Goal: Task Accomplishment & Management: Use online tool/utility

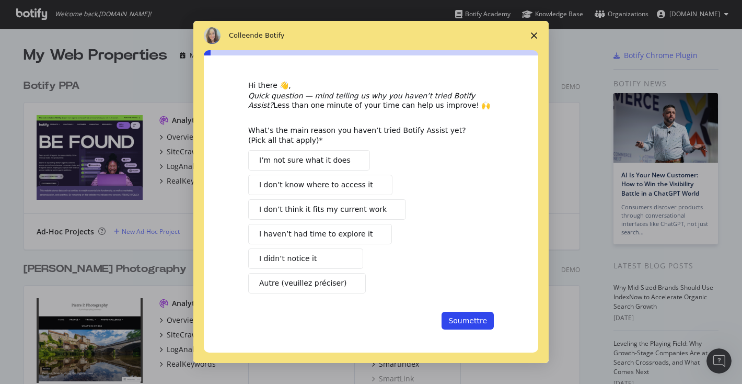
click at [533, 35] on polygon "Fermer l'enquête" at bounding box center [534, 35] width 6 height 6
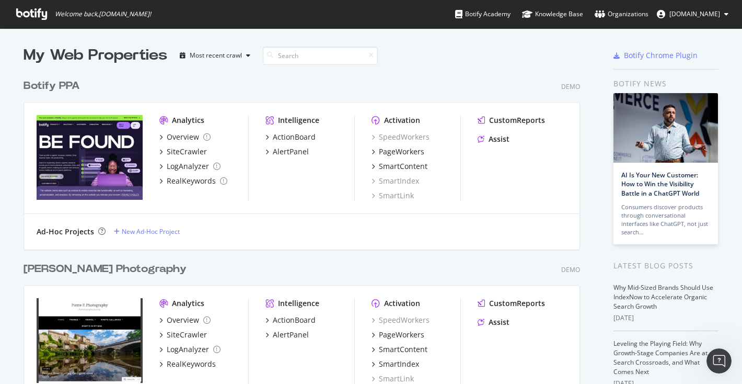
click at [705, 14] on span "[DOMAIN_NAME]" at bounding box center [694, 13] width 51 height 9
click at [447, 72] on div "Botify PPA Demo Analytics Overview SiteCrawler LogAnalyzer RealKeywords Intelli…" at bounding box center [306, 157] width 565 height 183
click at [450, 60] on div "My Web Properties Most recent crawl" at bounding box center [271, 55] width 495 height 21
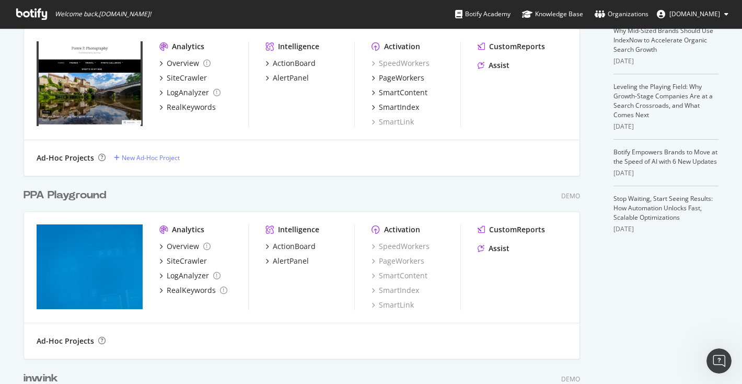
scroll to position [284, 0]
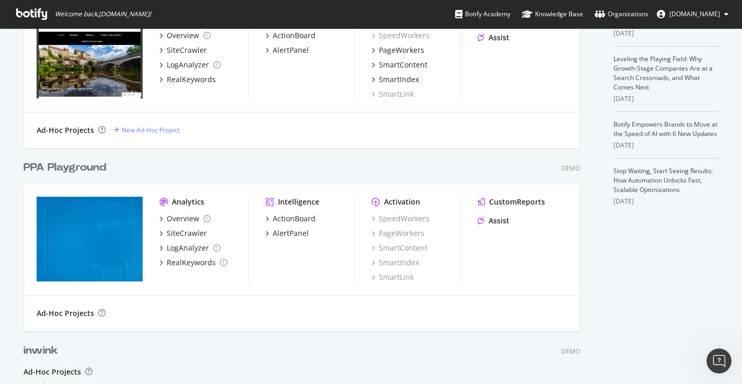
click at [391, 161] on div "PPA Playground Demo" at bounding box center [302, 167] width 556 height 15
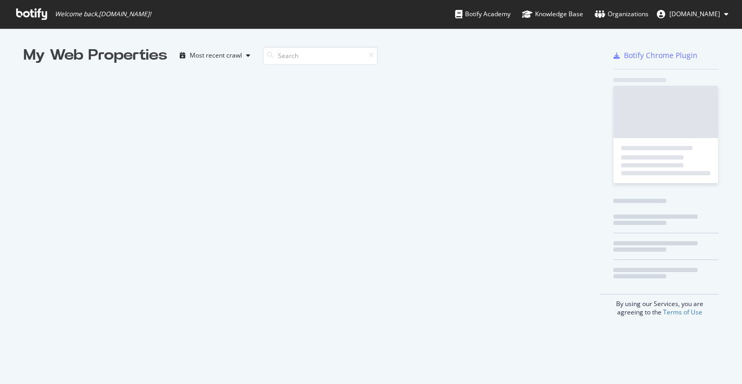
scroll to position [384, 742]
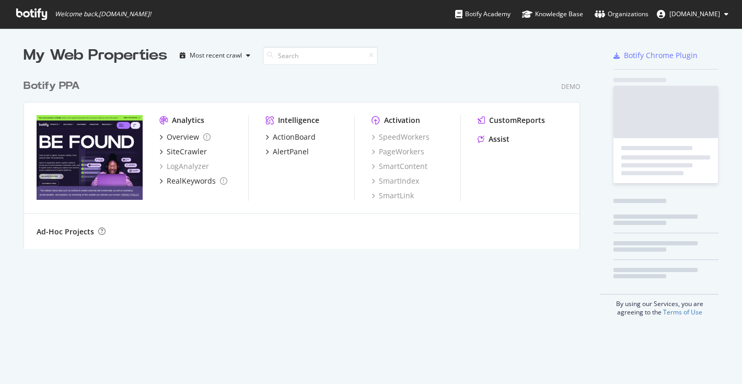
scroll to position [384, 742]
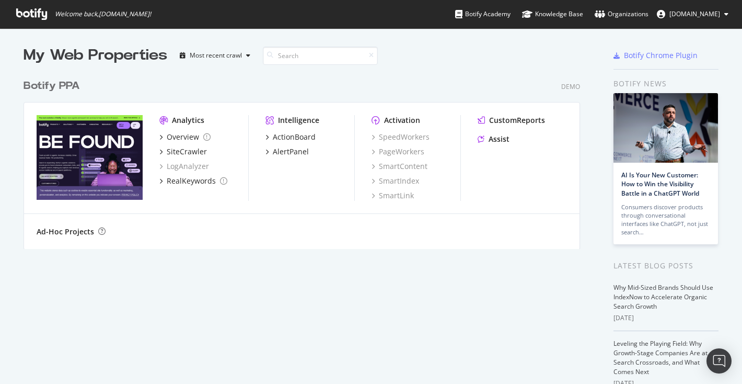
click at [477, 104] on div "Analytics Overview SiteCrawler LogAnalyzer RealKeywords Intelligence ActionBoar…" at bounding box center [301, 157] width 555 height 111
click at [525, 50] on div at bounding box center [553, 55] width 70 height 21
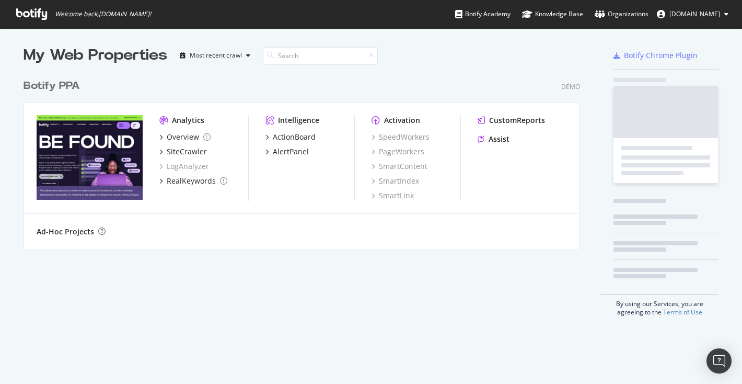
scroll to position [183, 565]
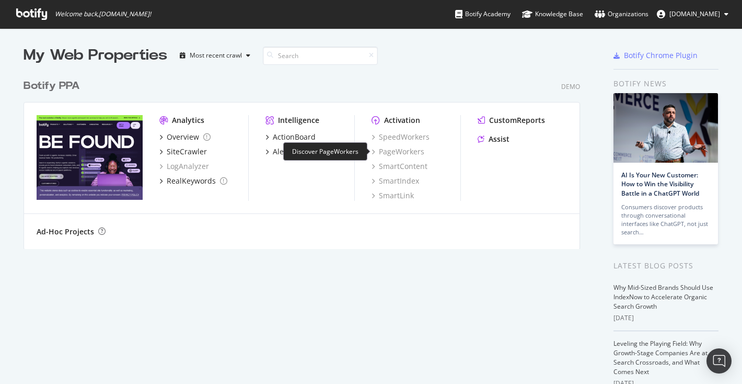
click at [405, 152] on div "PageWorkers" at bounding box center [398, 151] width 53 height 10
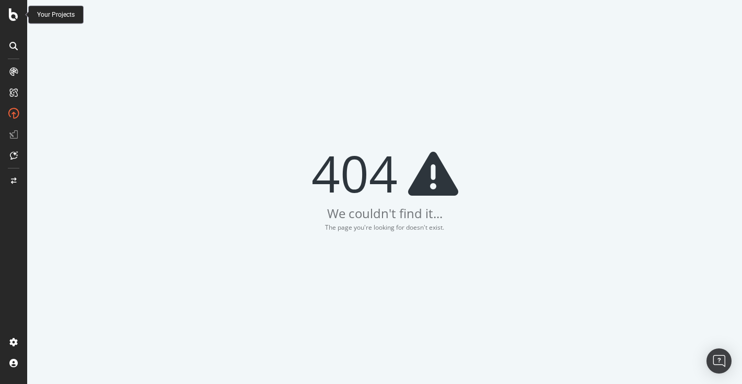
click at [4, 18] on div at bounding box center [13, 14] width 25 height 13
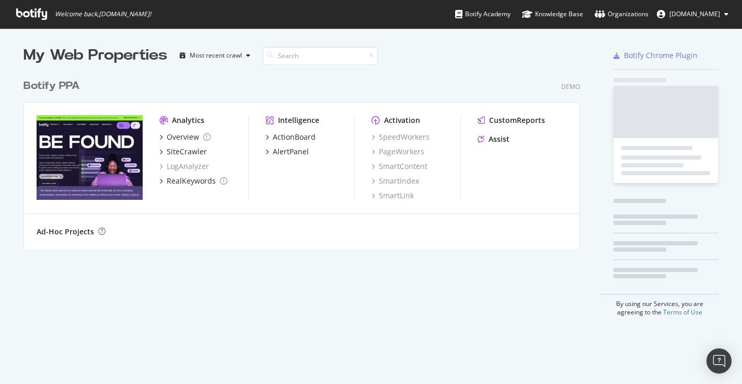
scroll to position [384, 742]
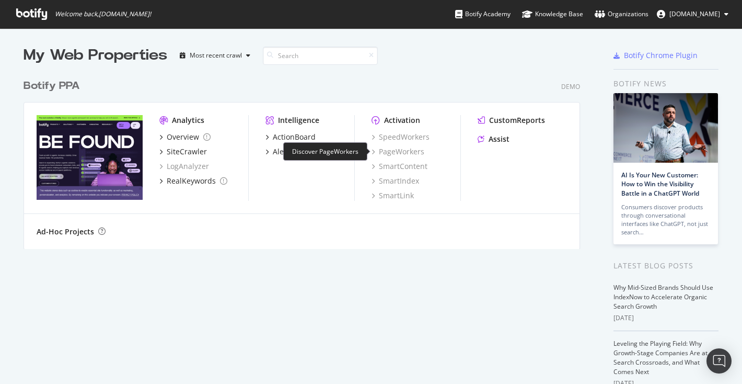
click at [406, 150] on div "PageWorkers" at bounding box center [398, 151] width 53 height 10
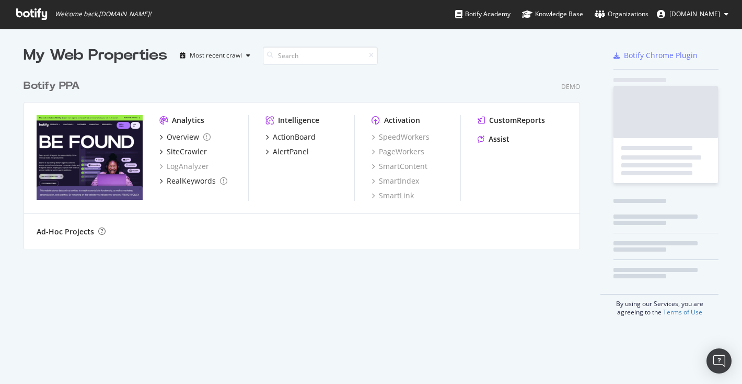
scroll to position [183, 565]
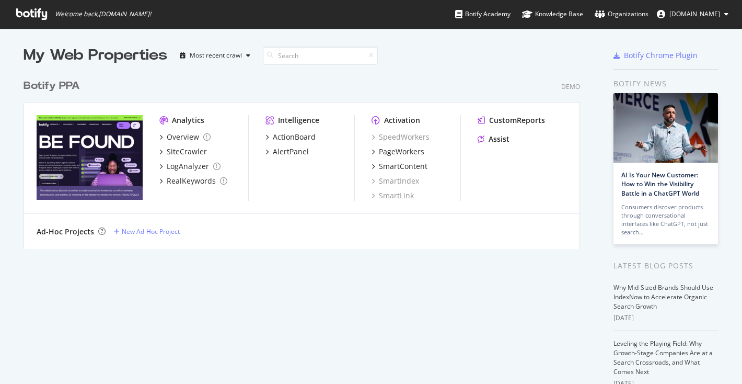
scroll to position [183, 565]
click at [397, 153] on div "PageWorkers" at bounding box center [401, 151] width 45 height 10
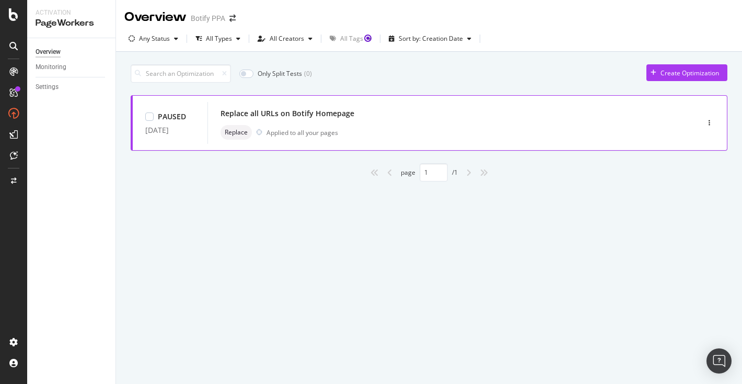
click at [409, 107] on div "Replace all URLs on Botify Homepage" at bounding box center [438, 113] width 434 height 15
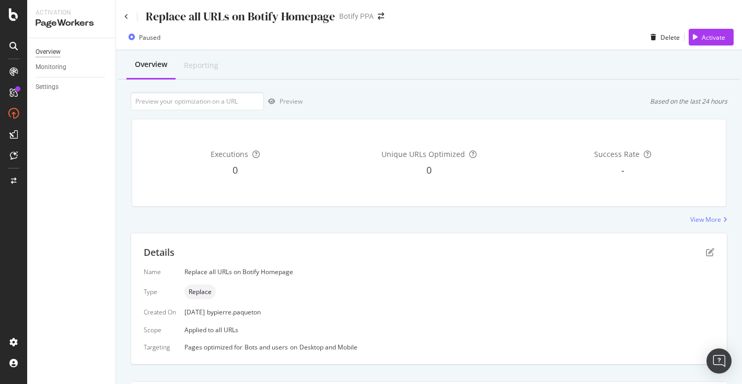
click at [47, 53] on div "Overview" at bounding box center [48, 52] width 25 height 11
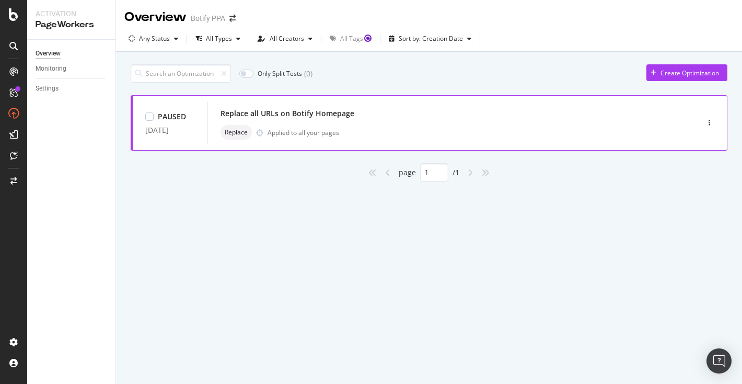
click at [363, 117] on div "Replace all URLs on Botify Homepage" at bounding box center [438, 113] width 434 height 15
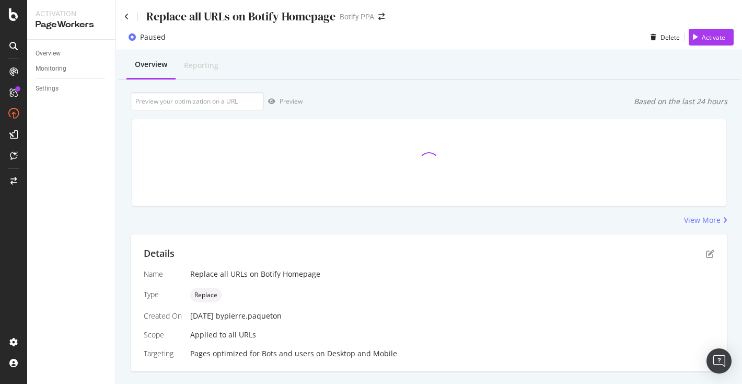
scroll to position [218, 0]
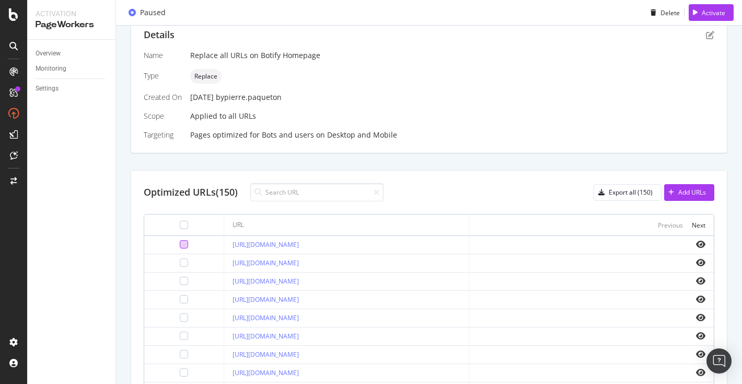
click at [180, 241] on div at bounding box center [184, 244] width 8 height 8
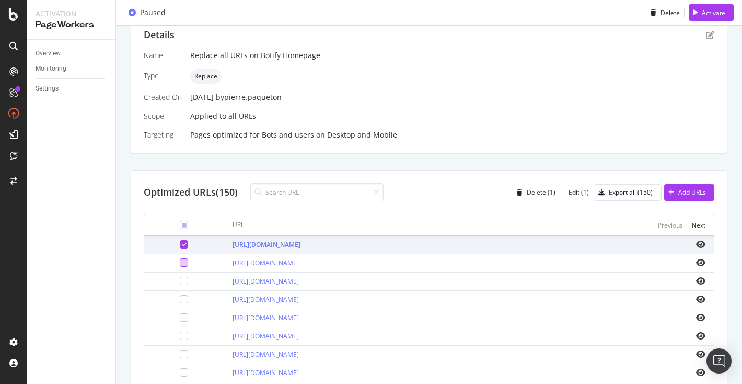
click at [180, 263] on div at bounding box center [184, 262] width 8 height 8
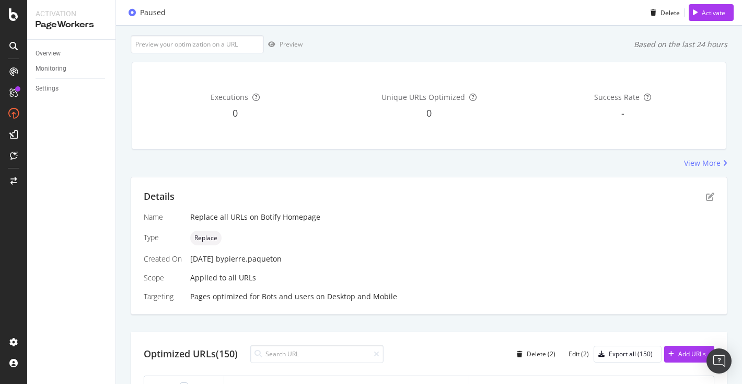
scroll to position [0, 0]
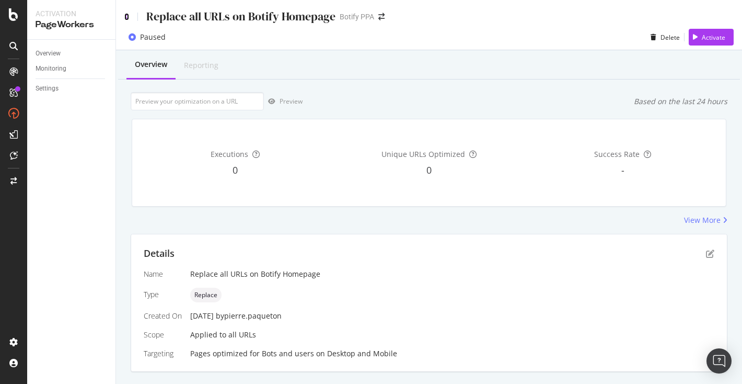
click at [127, 17] on icon at bounding box center [126, 16] width 5 height 7
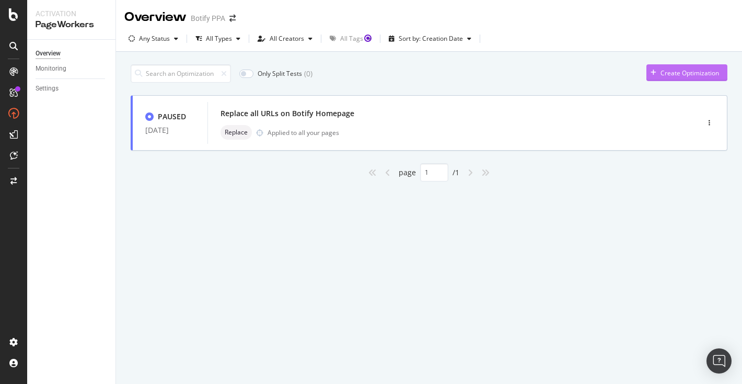
click at [696, 70] on div "Create Optimization" at bounding box center [689, 72] width 59 height 9
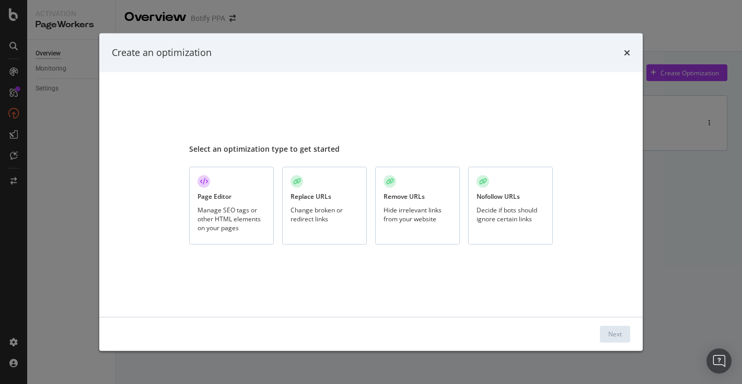
click at [235, 192] on div "Page Editor Manage SEO tags or other HTML elements on your pages" at bounding box center [231, 206] width 85 height 78
click at [616, 329] on div "Next" at bounding box center [615, 333] width 14 height 9
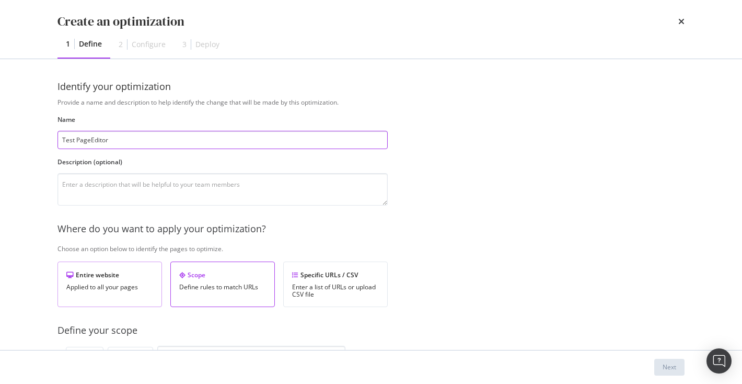
type input "Test PageEditor"
click at [130, 300] on div "Entire website Applied to all your pages" at bounding box center [109, 283] width 105 height 45
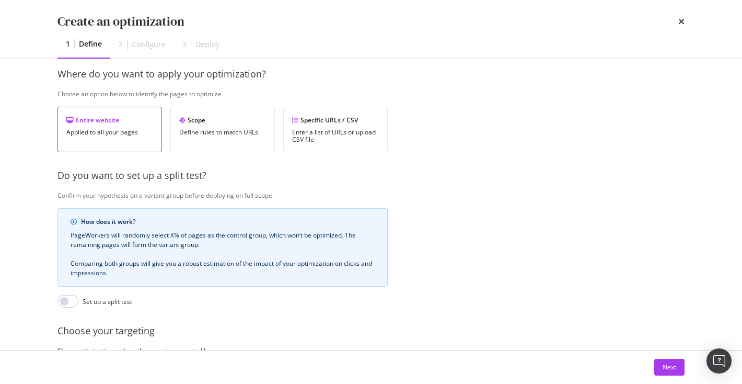
scroll to position [243, 0]
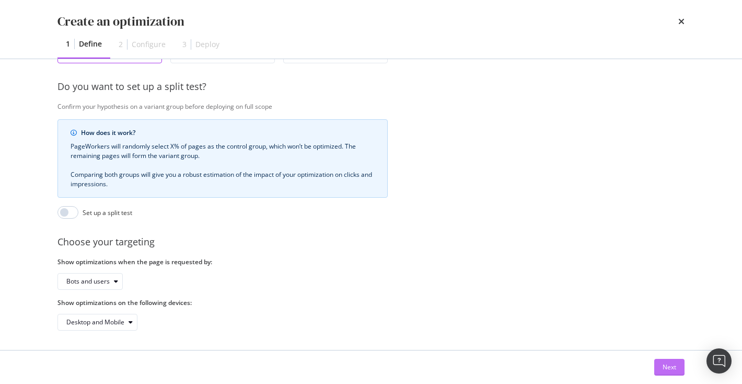
click at [663, 366] on div "Next" at bounding box center [670, 366] width 14 height 9
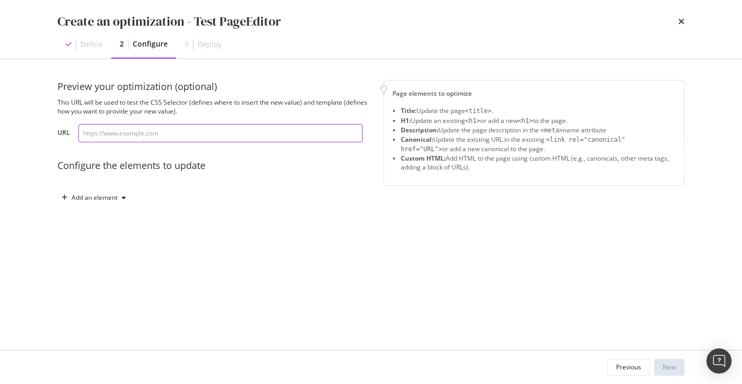
click at [131, 130] on input "modal" at bounding box center [220, 133] width 284 height 18
type input "test"
click at [108, 195] on div "Preview your optimization (optional) This URL will be used to test the CSS Sele…" at bounding box center [214, 143] width 314 height 126
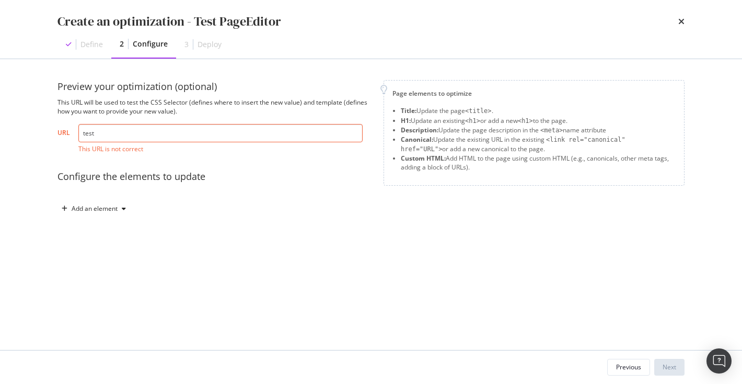
click at [121, 138] on input "test" at bounding box center [220, 133] width 284 height 18
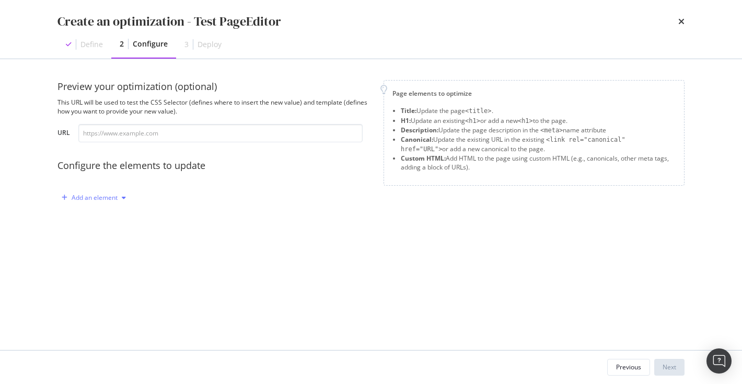
click at [118, 198] on div "modal" at bounding box center [124, 197] width 13 height 6
click at [112, 224] on div "Title H1 Description Canonical Custom HTML" at bounding box center [99, 251] width 75 height 91
click at [114, 216] on div "Title" at bounding box center [99, 217] width 71 height 13
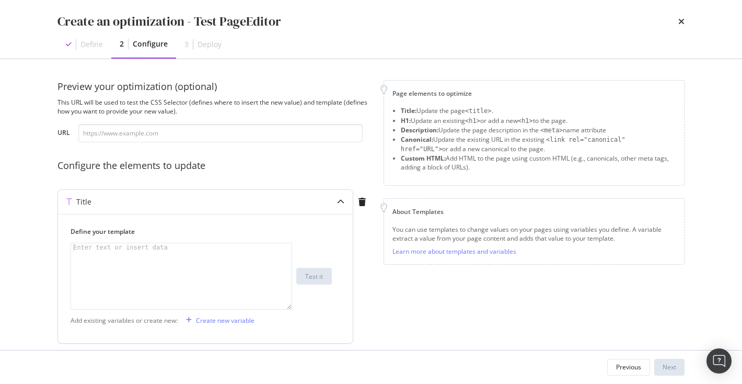
click at [176, 269] on div "modal" at bounding box center [181, 284] width 221 height 83
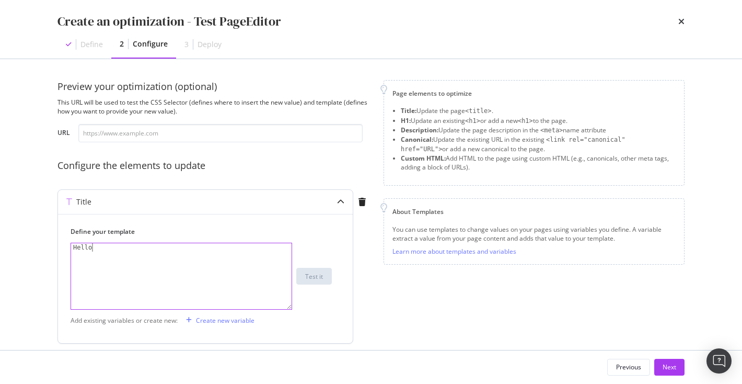
scroll to position [0, 1]
type textarea "Hello"
click at [664, 371] on div "Next" at bounding box center [670, 366] width 14 height 9
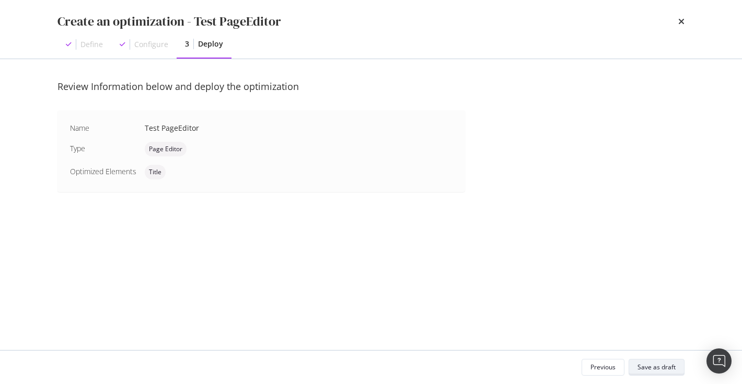
click at [664, 371] on div "Save as draft" at bounding box center [656, 366] width 38 height 9
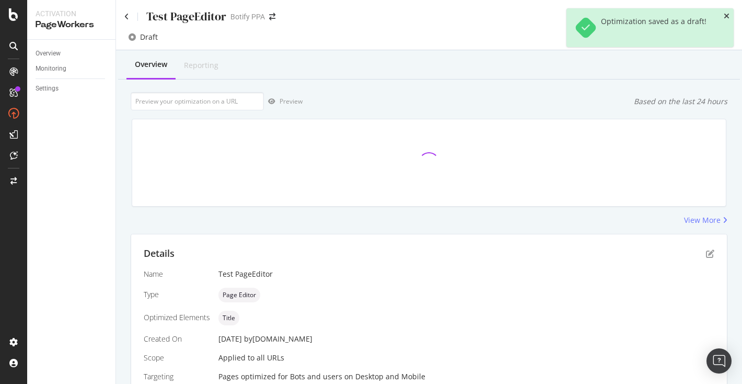
click at [726, 17] on icon "close toast" at bounding box center [727, 16] width 6 height 7
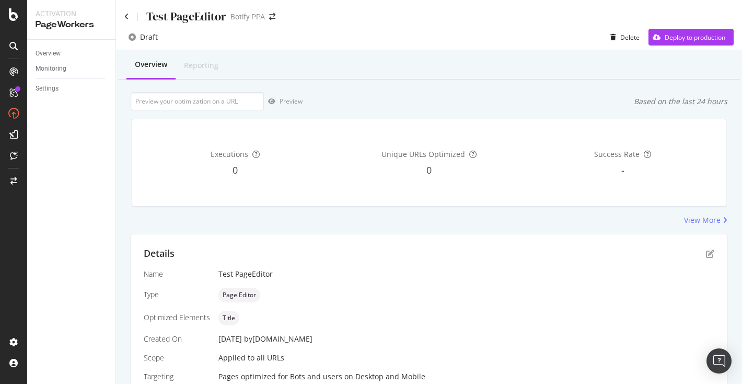
click at [478, 56] on div "Overview Reporting" at bounding box center [429, 65] width 622 height 28
click at [47, 51] on div "Overview" at bounding box center [48, 53] width 25 height 11
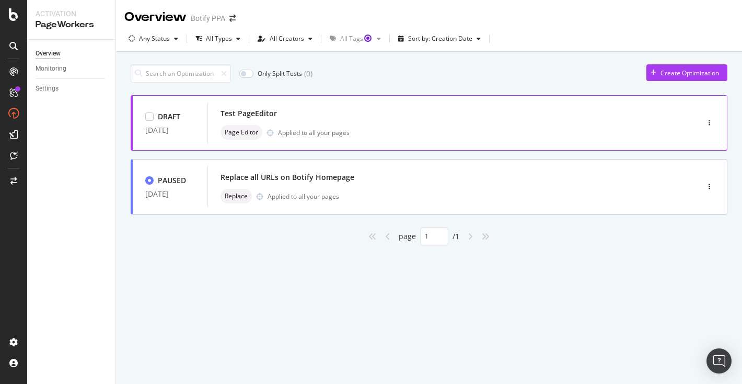
click at [408, 118] on div "Test PageEditor" at bounding box center [438, 113] width 434 height 15
